Goal: Find specific page/section

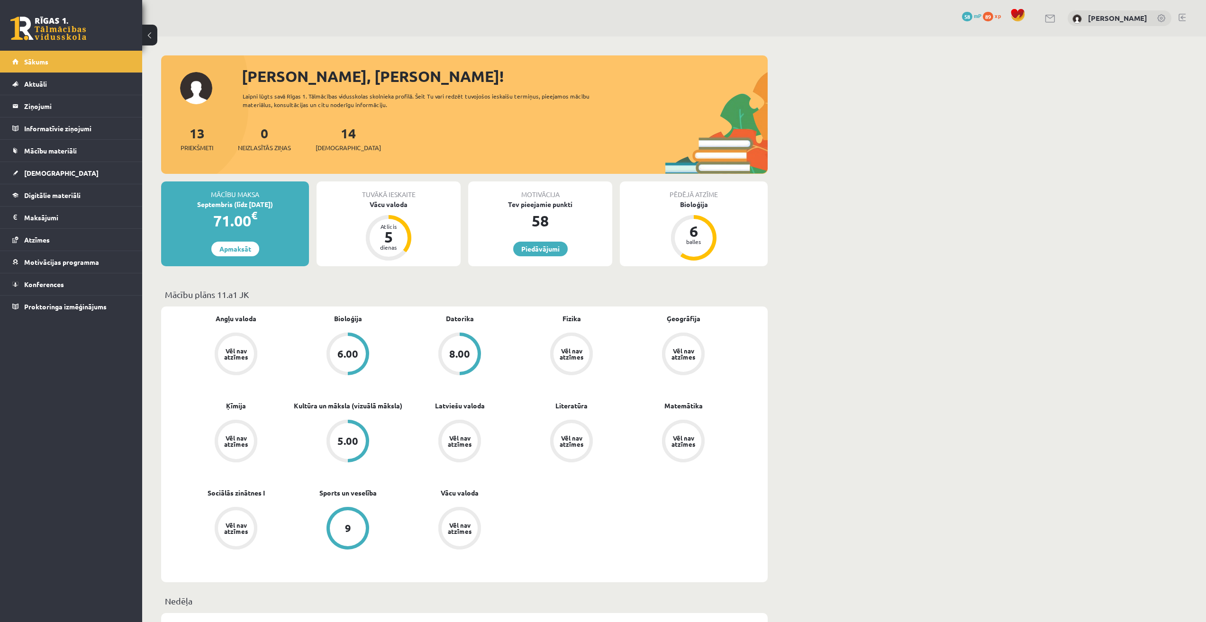
scroll to position [142, 0]
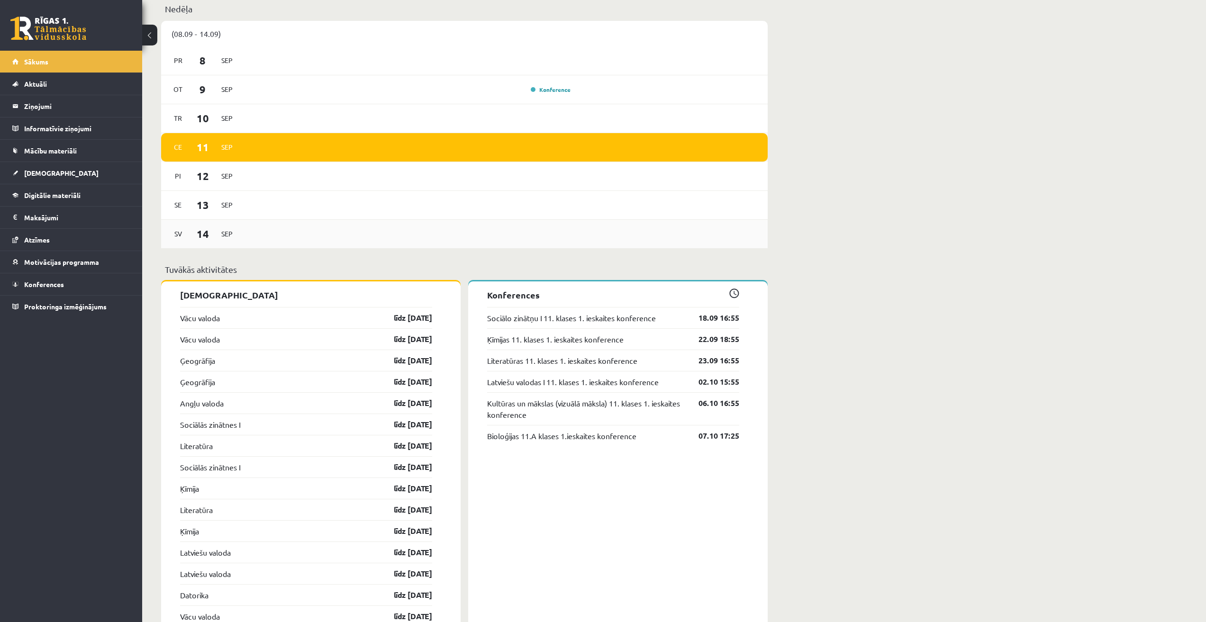
scroll to position [616, 0]
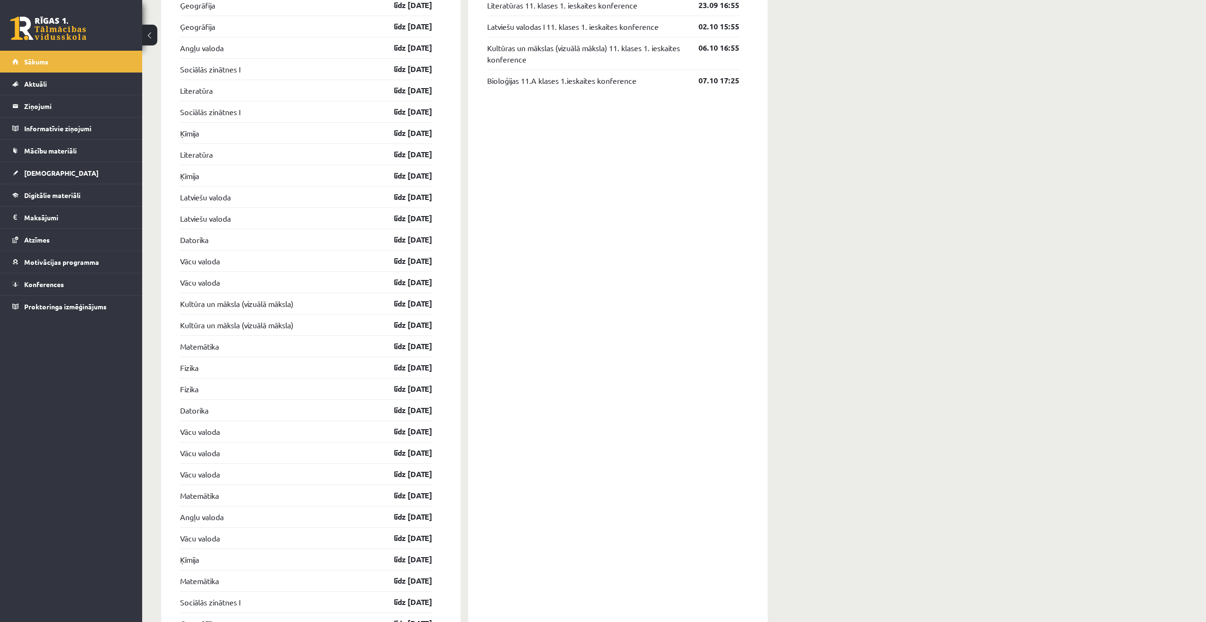
drag, startPoint x: 532, startPoint y: 191, endPoint x: 557, endPoint y: 391, distance: 201.6
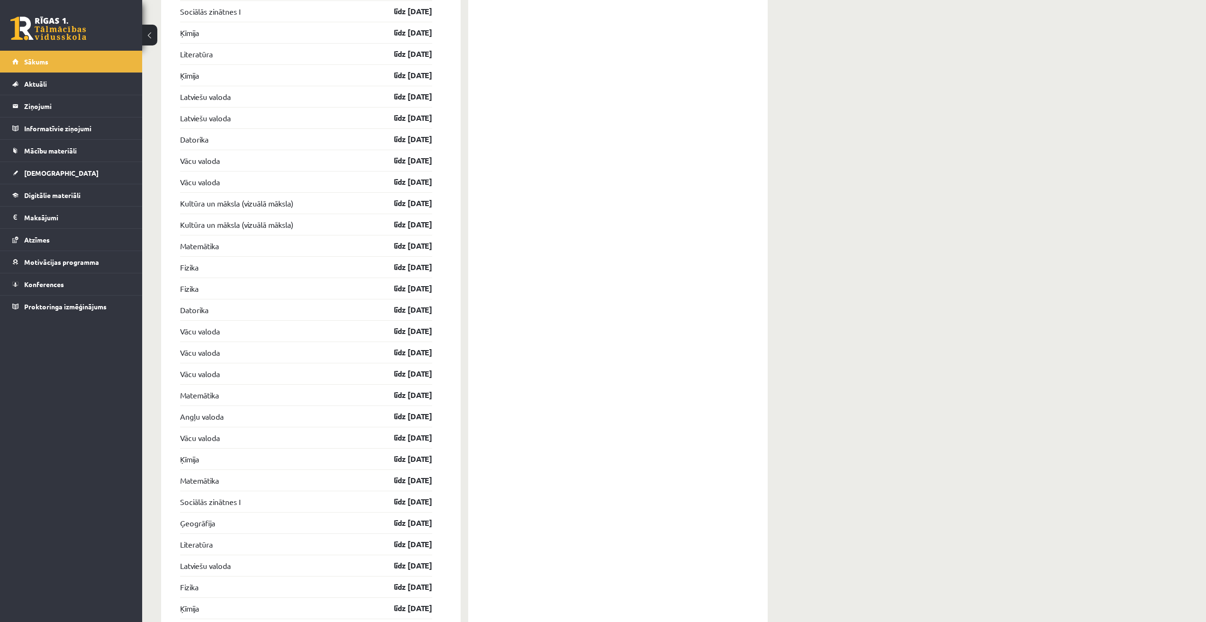
scroll to position [750, 0]
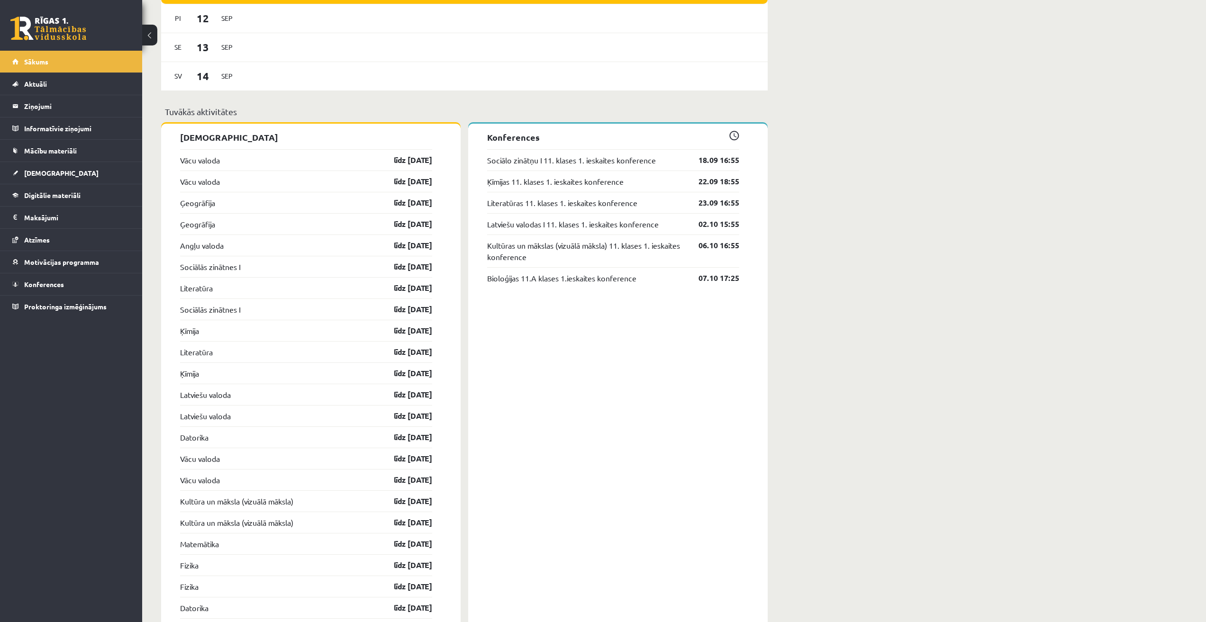
click at [1003, 472] on div "Sveiks, Aleksandrs! Laipni lūgts savā Rīgas 1. Tālmācības vidusskolas skolnieka…" at bounding box center [674, 345] width 1064 height 2116
click at [58, 192] on span "Digitālie materiāli" at bounding box center [52, 195] width 56 height 9
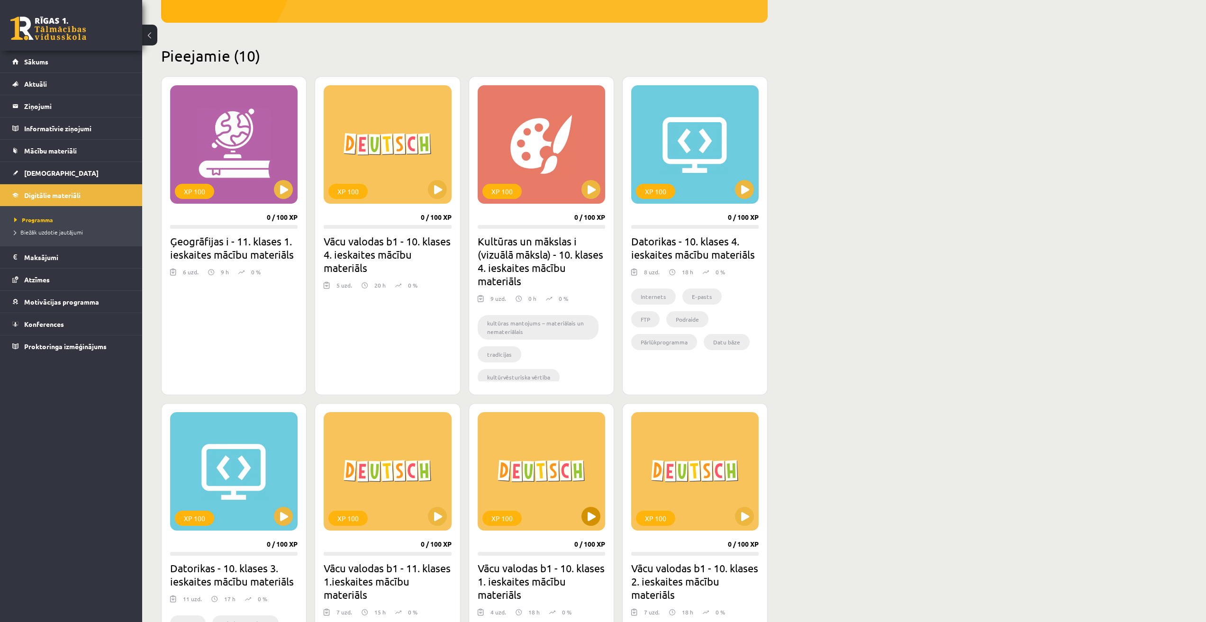
scroll to position [181, 0]
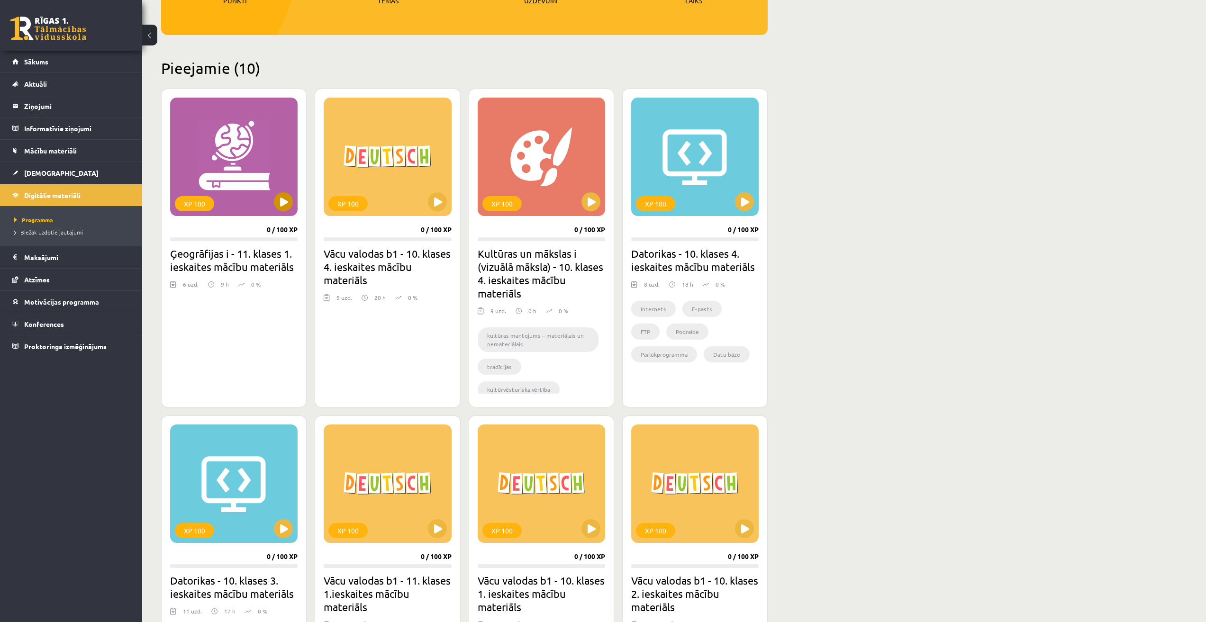
click at [260, 191] on div "XP 100" at bounding box center [233, 157] width 127 height 118
